Goal: Check status: Check status

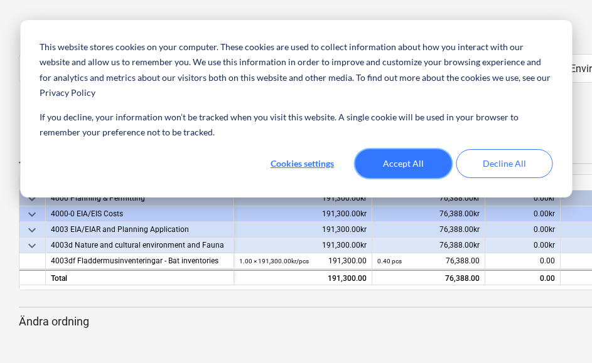
click at [410, 149] on button "Accept All" at bounding box center [403, 163] width 97 height 29
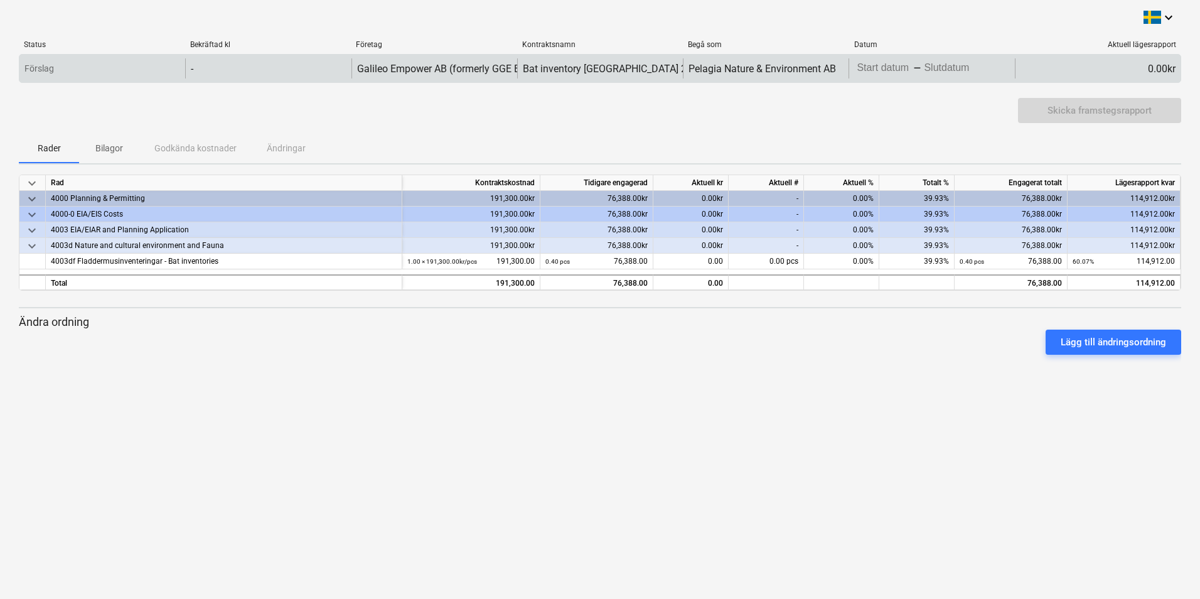
click at [596, 70] on div "0.00kr" at bounding box center [1098, 68] width 166 height 20
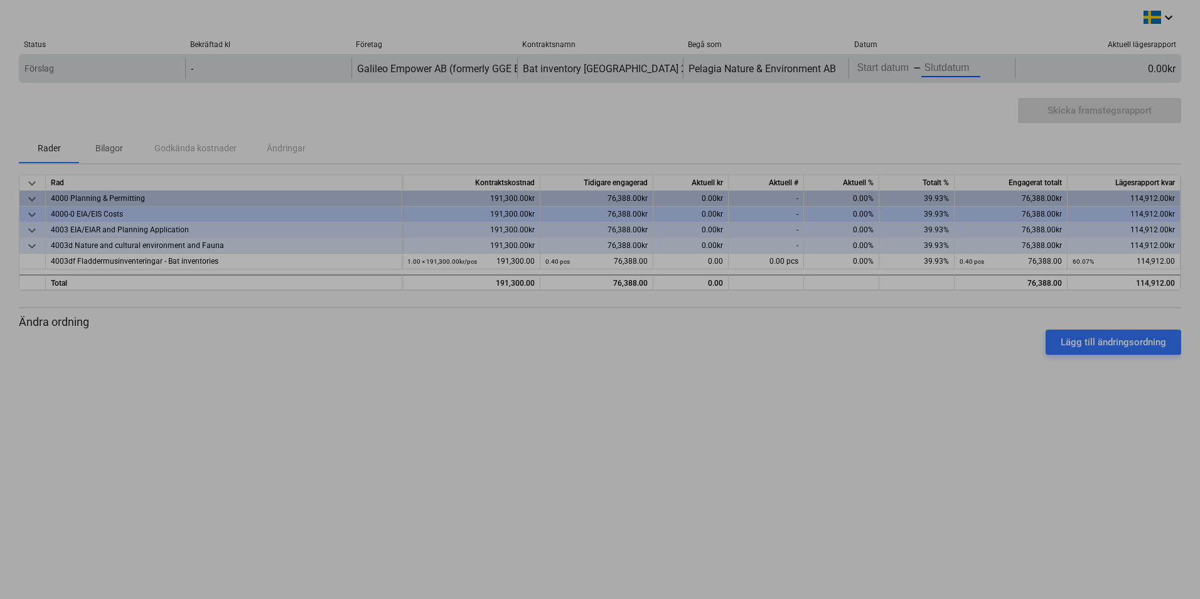
click at [596, 68] on body "This website stores cookies on your computer. These cookies are used to collect…" at bounding box center [600, 299] width 1200 height 599
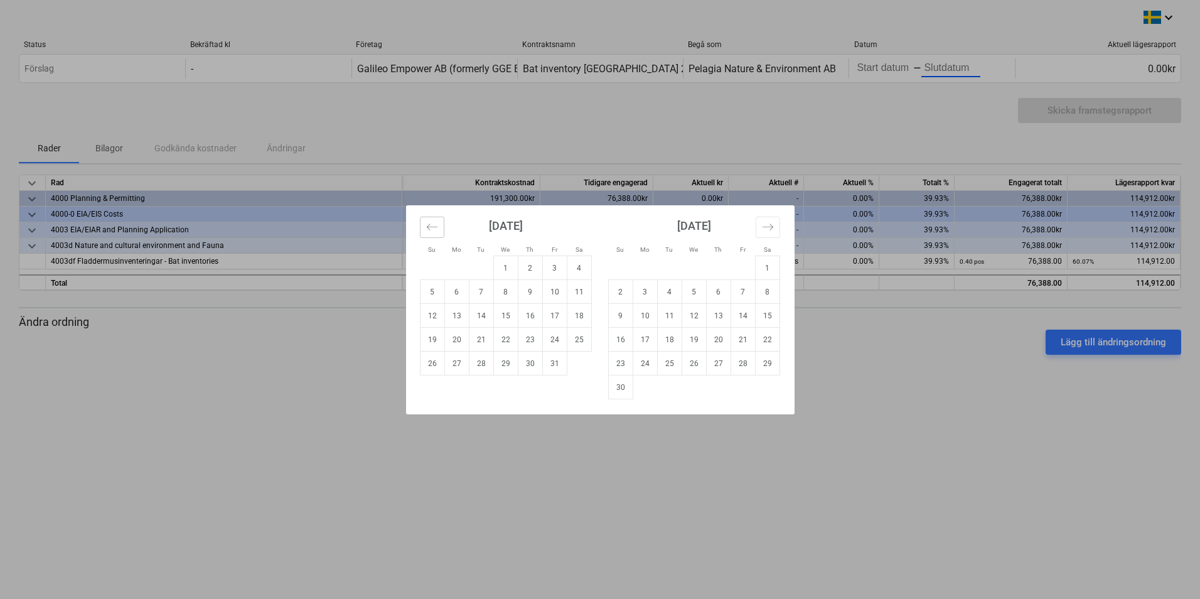
click at [423, 227] on button "Move backward to switch to the previous month." at bounding box center [432, 227] width 24 height 21
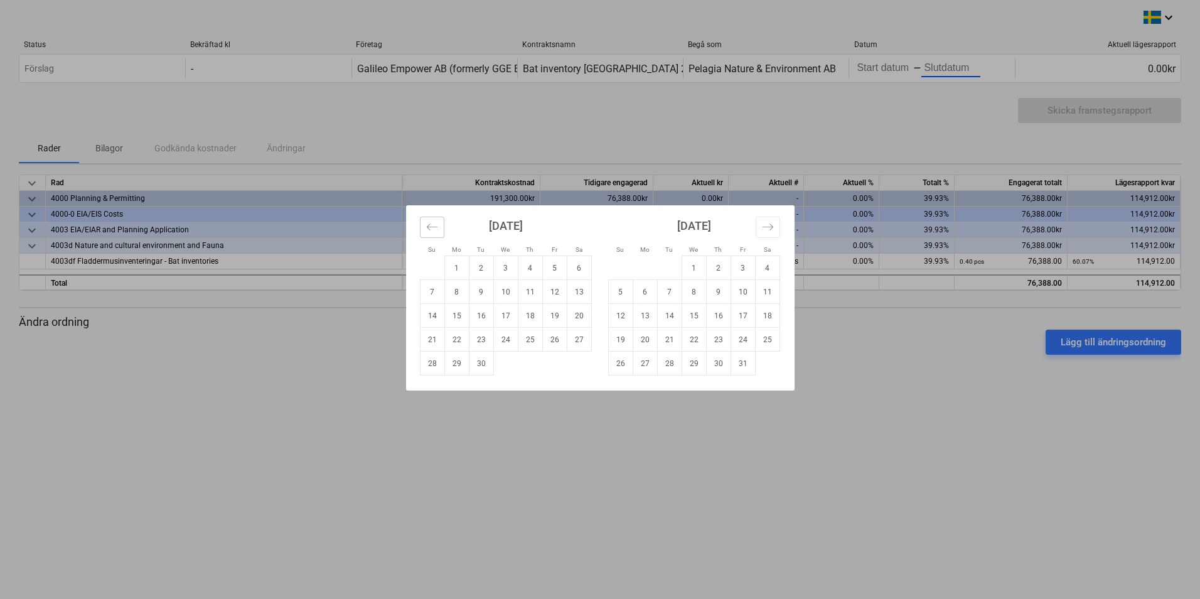
click at [423, 227] on button "Move backward to switch to the previous month." at bounding box center [432, 227] width 24 height 21
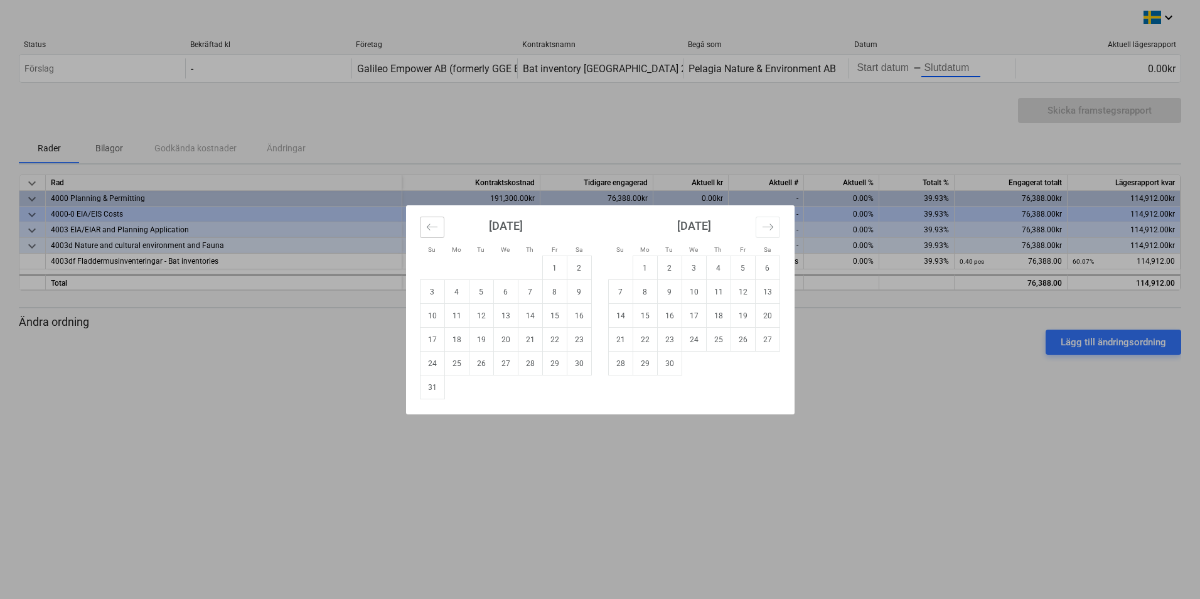
click at [423, 227] on button "Move backward to switch to the previous month." at bounding box center [432, 227] width 24 height 21
click at [482, 274] on td "1" at bounding box center [481, 268] width 24 height 24
type input "[DATE]"
click at [596, 229] on icon "Move forward to switch to the next month." at bounding box center [767, 226] width 11 height 6
click at [596, 363] on td "30" at bounding box center [669, 364] width 24 height 24
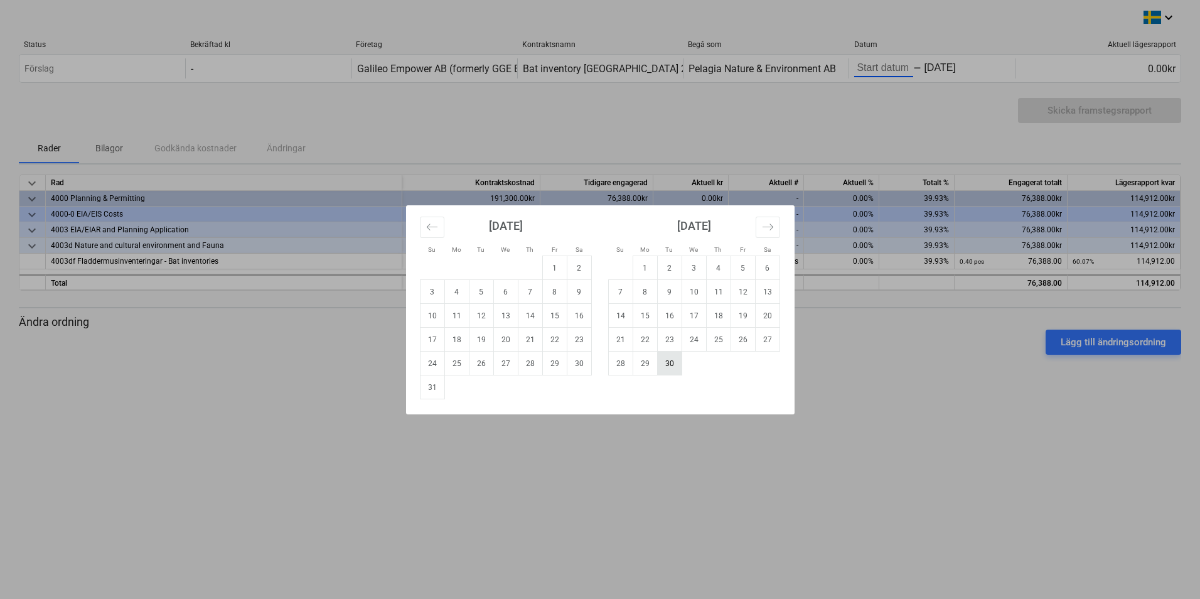
type input "[DATE]"
click at [596, 363] on td "30" at bounding box center [669, 364] width 24 height 24
click at [596, 363] on div "Su Mo Tu We Th Fr Sa Su Mo Tu We Th Fr Sa [DATE] 1 2 3 4 5 6 7 8 9 10 11 12 13 …" at bounding box center [600, 299] width 1200 height 599
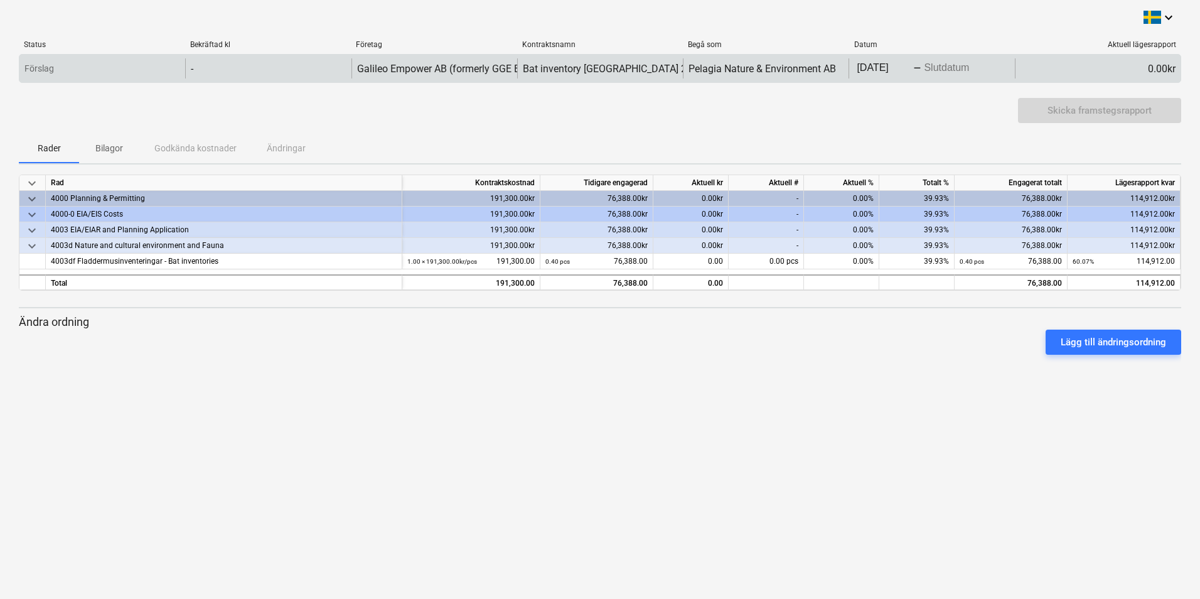
click at [596, 66] on body "This website stores cookies on your computer. These cookies are used to collect…" at bounding box center [600, 299] width 1200 height 599
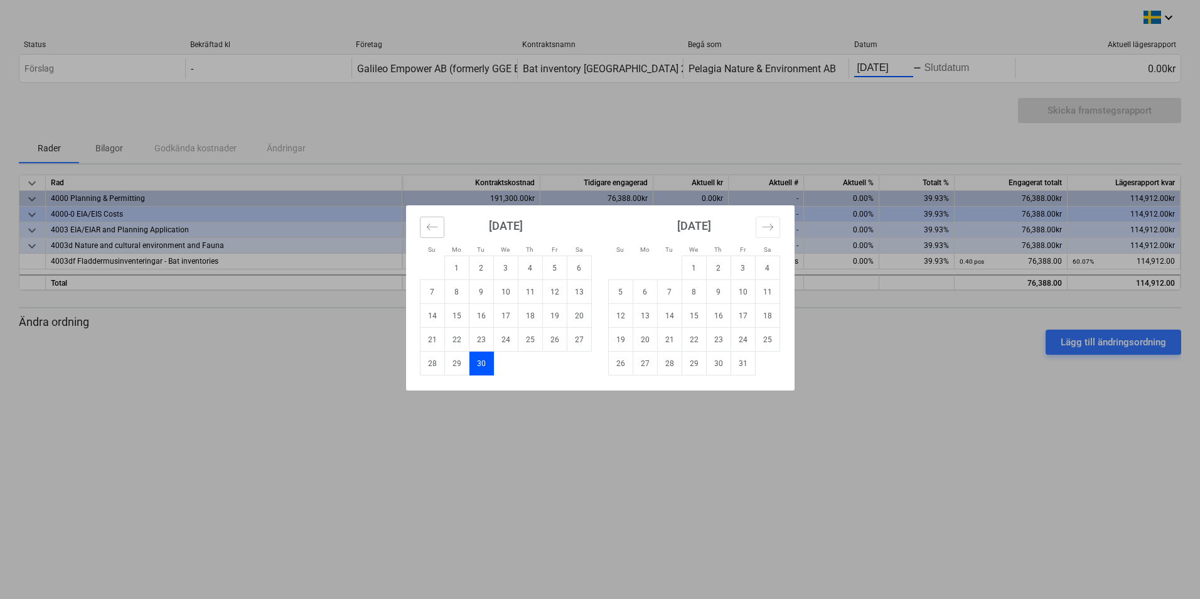
click at [431, 230] on icon "Move backward to switch to the previous month." at bounding box center [432, 227] width 12 height 12
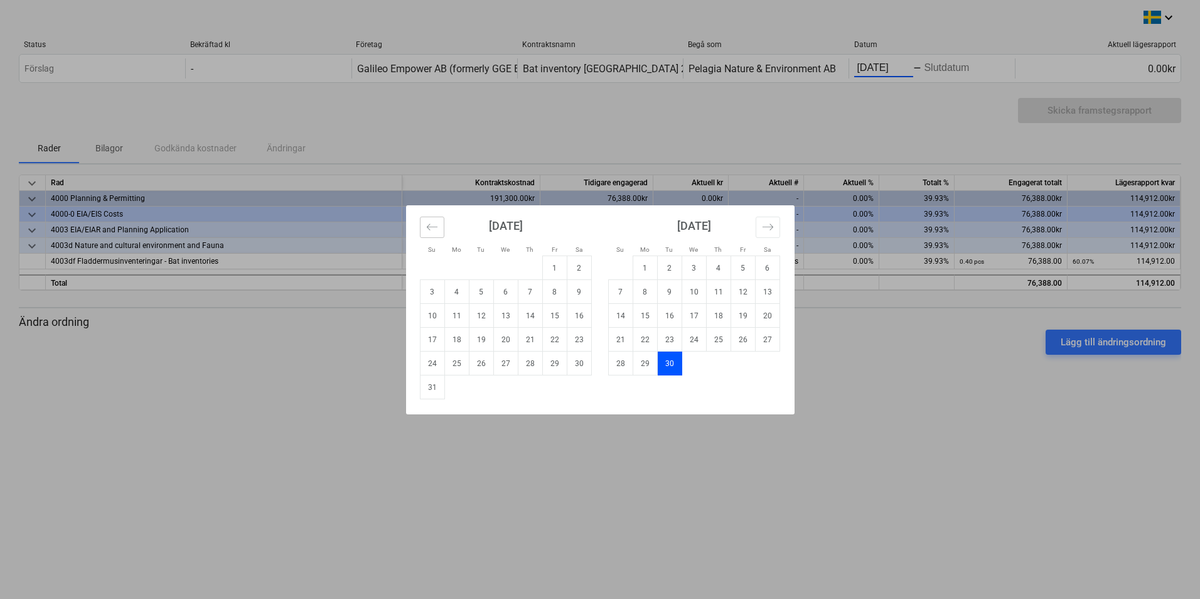
click at [431, 230] on icon "Move backward to switch to the previous month." at bounding box center [432, 227] width 12 height 12
click at [481, 267] on td "1" at bounding box center [481, 268] width 24 height 24
type input "[DATE]"
click at [596, 363] on div "Su Mo Tu We Th Fr Sa Su Mo Tu We Th Fr Sa [DATE] 1 2 3 4 5 6 7 8 9 10 11 12 13 …" at bounding box center [600, 299] width 1200 height 599
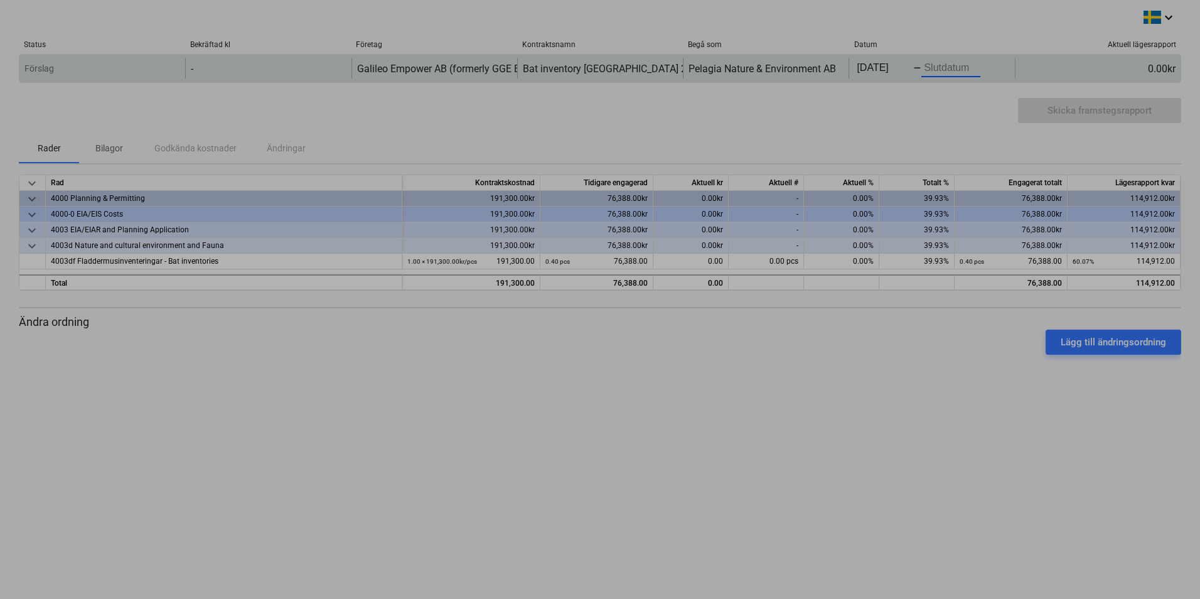
click at [596, 66] on body "This website stores cookies on your computer. These cookies are used to collect…" at bounding box center [600, 299] width 1200 height 599
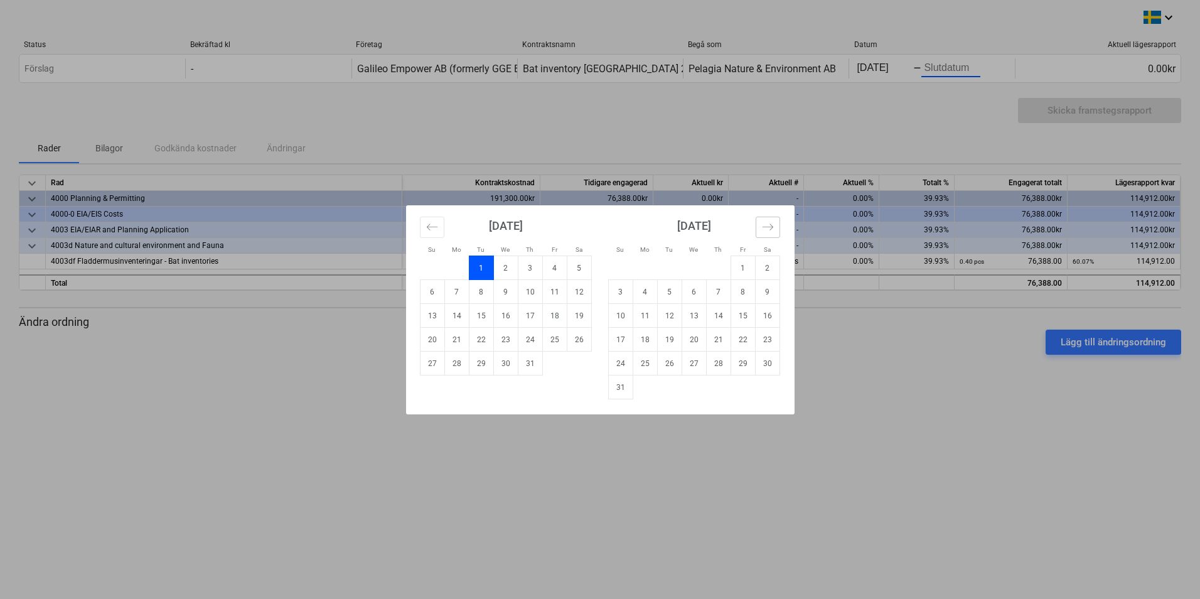
click at [596, 228] on icon "Move forward to switch to the next month." at bounding box center [768, 227] width 12 height 12
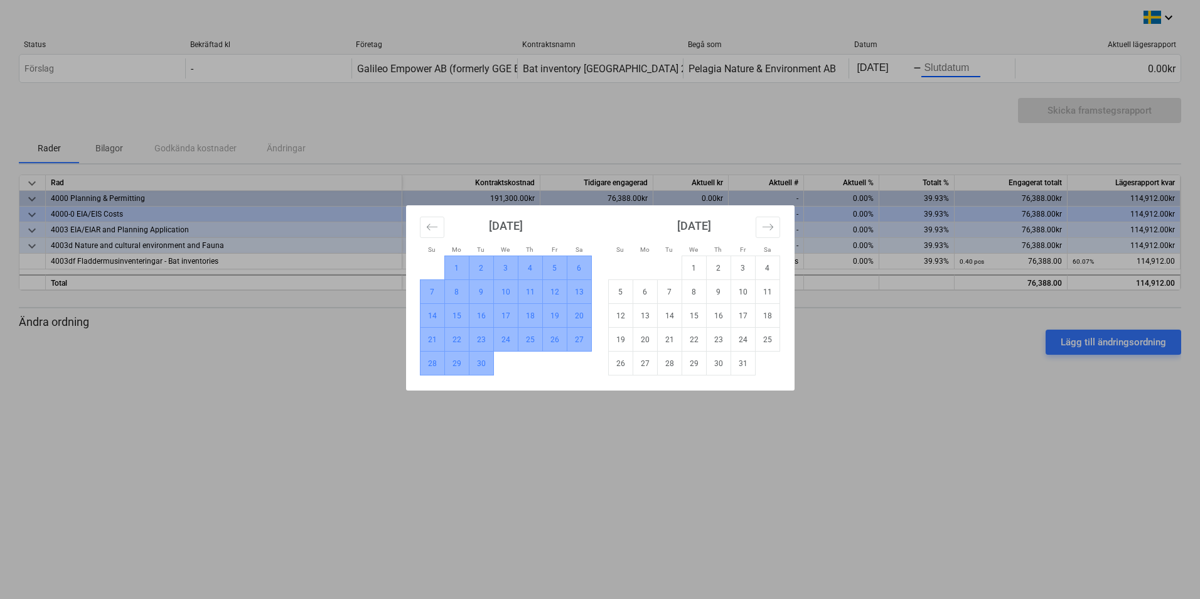
click at [485, 363] on td "30" at bounding box center [481, 364] width 24 height 24
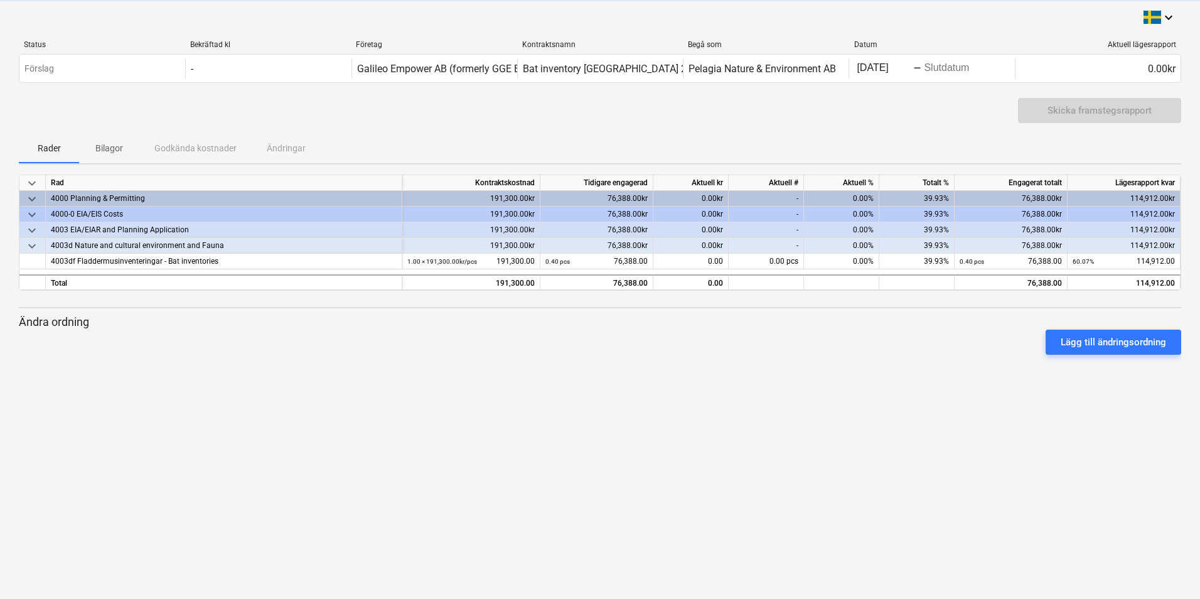
click at [596, 363] on div "keyboard_arrow_down Status Bekräftad kl Företag Kontraktsnamn Begå som Datum Ak…" at bounding box center [600, 299] width 1200 height 599
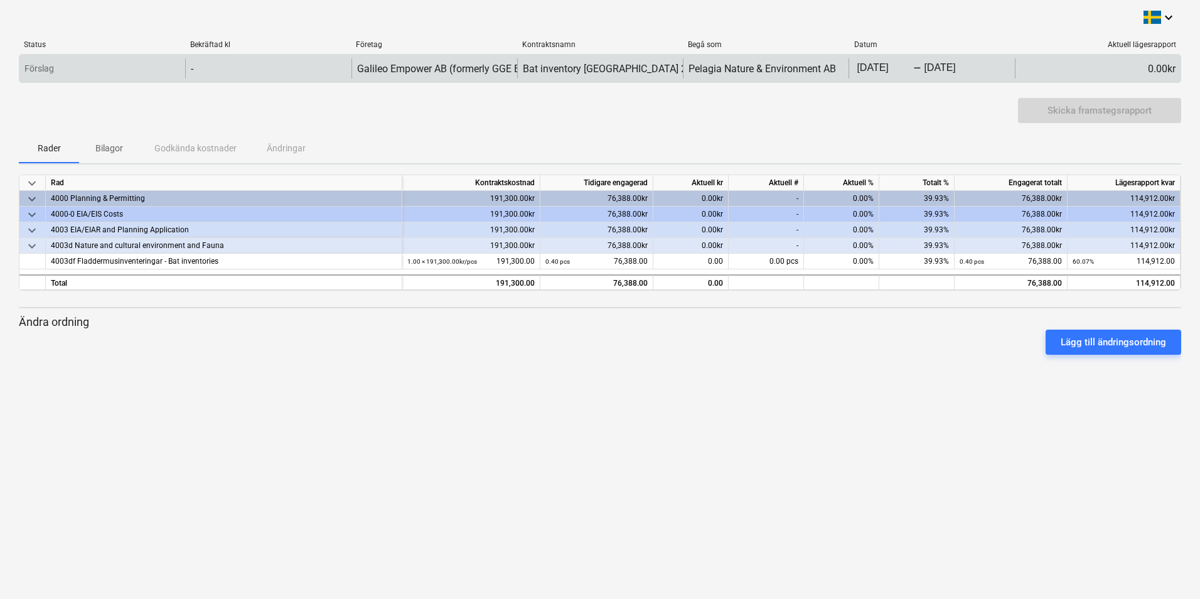
click at [596, 72] on div "0.00kr" at bounding box center [1098, 68] width 166 height 20
click at [115, 70] on div "Förslag" at bounding box center [102, 68] width 166 height 20
click at [255, 70] on div "-" at bounding box center [268, 68] width 166 height 20
drag, startPoint x: 1089, startPoint y: 70, endPoint x: 1102, endPoint y: 68, distance: 13.9
click at [596, 70] on div "0.00kr" at bounding box center [1098, 68] width 166 height 20
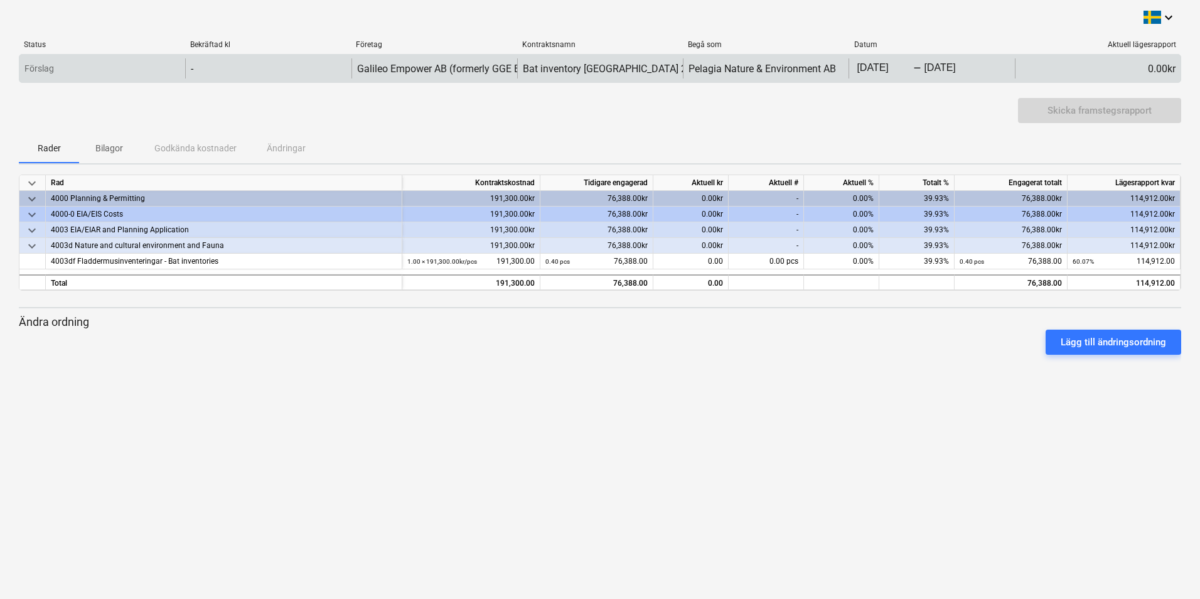
click at [596, 69] on div "0.00kr" at bounding box center [1098, 68] width 166 height 20
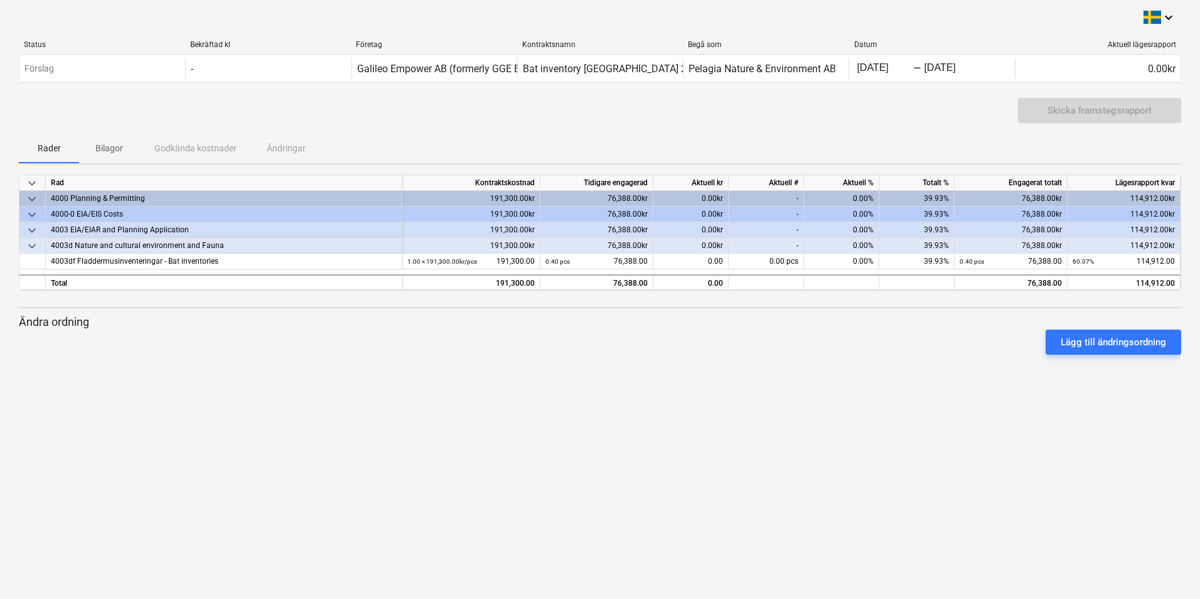
click at [596, 107] on div "Skicka framstegsrapport" at bounding box center [1099, 110] width 163 height 25
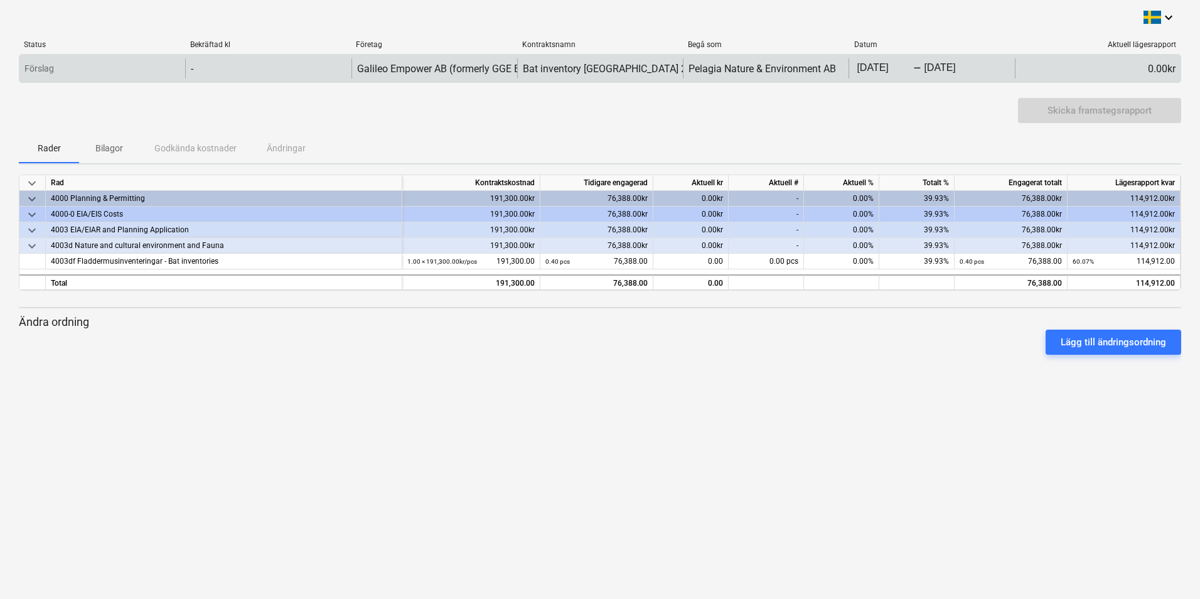
click at [596, 72] on div "0.00kr" at bounding box center [1098, 68] width 166 height 20
click at [127, 67] on div "Förslag" at bounding box center [102, 68] width 166 height 20
click at [234, 73] on div "-" at bounding box center [268, 68] width 166 height 20
click at [261, 77] on div "-" at bounding box center [268, 68] width 166 height 20
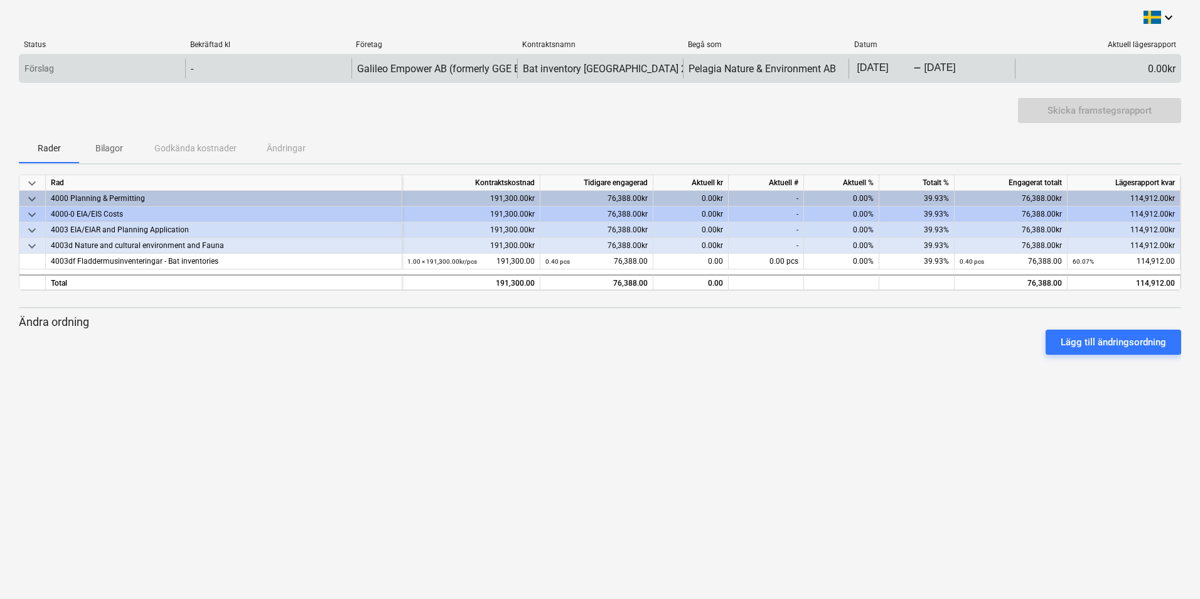
click at [141, 72] on div "Förslag" at bounding box center [102, 68] width 166 height 20
click at [596, 78] on div "Förslag - Galileo Empower AB (formerly GGE Empower Sweden AB) Bat inventory [GE…" at bounding box center [600, 68] width 1163 height 29
click at [596, 74] on div "0.00kr" at bounding box center [1098, 68] width 166 height 20
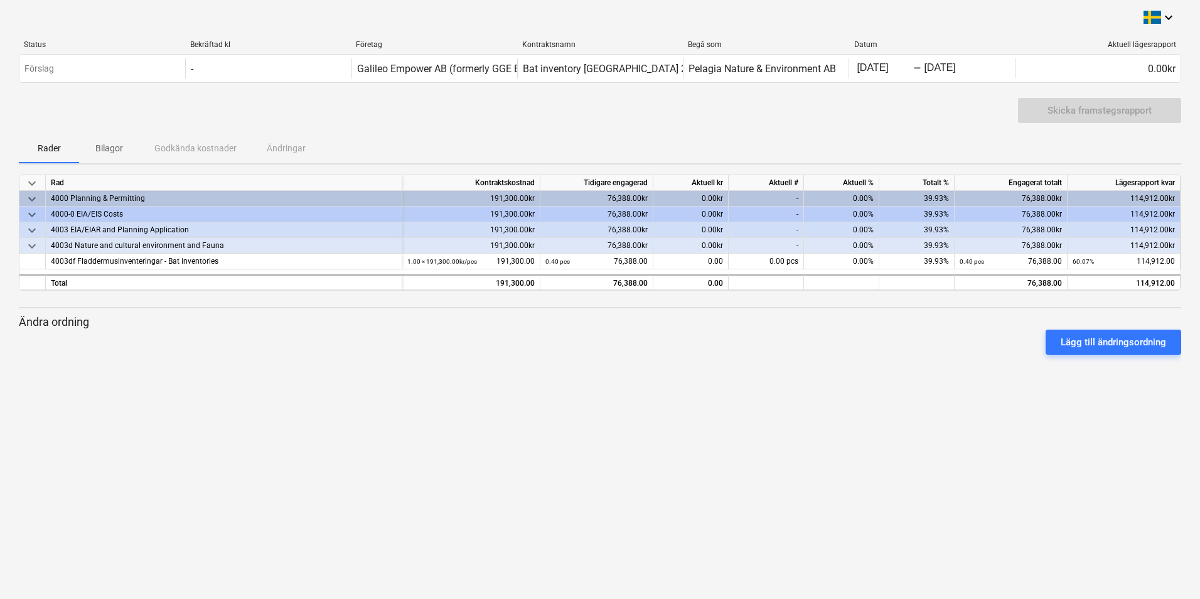
drag, startPoint x: 1165, startPoint y: 74, endPoint x: 1100, endPoint y: 111, distance: 74.0
click at [596, 111] on div "Skicka framstegsrapport" at bounding box center [1099, 110] width 163 height 25
click at [596, 129] on div "Skicka framstegsrapport" at bounding box center [600, 115] width 1163 height 35
